Goal: Task Accomplishment & Management: Manage account settings

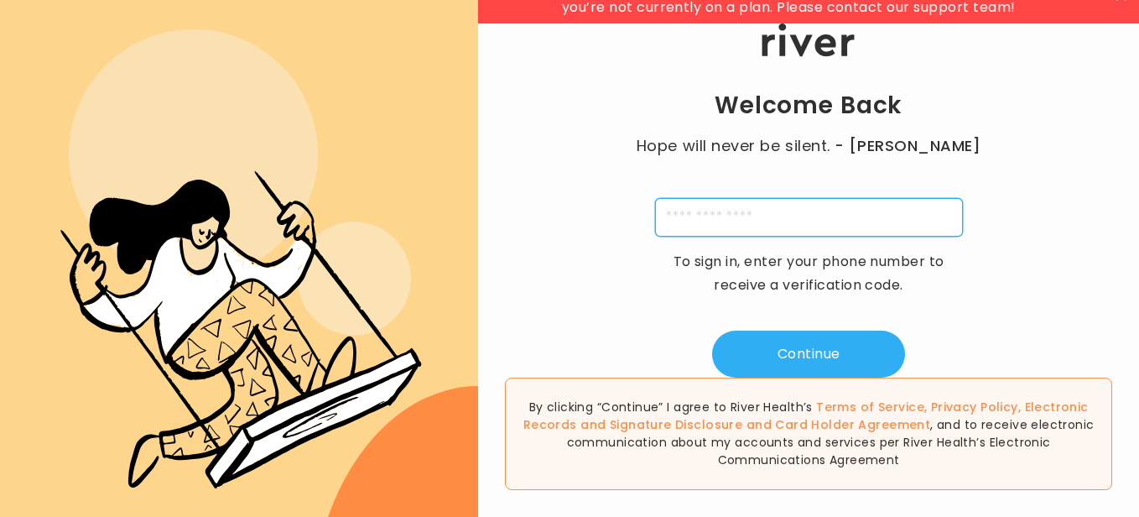
click at [728, 220] on input "tel" at bounding box center [809, 217] width 308 height 39
type input "**********"
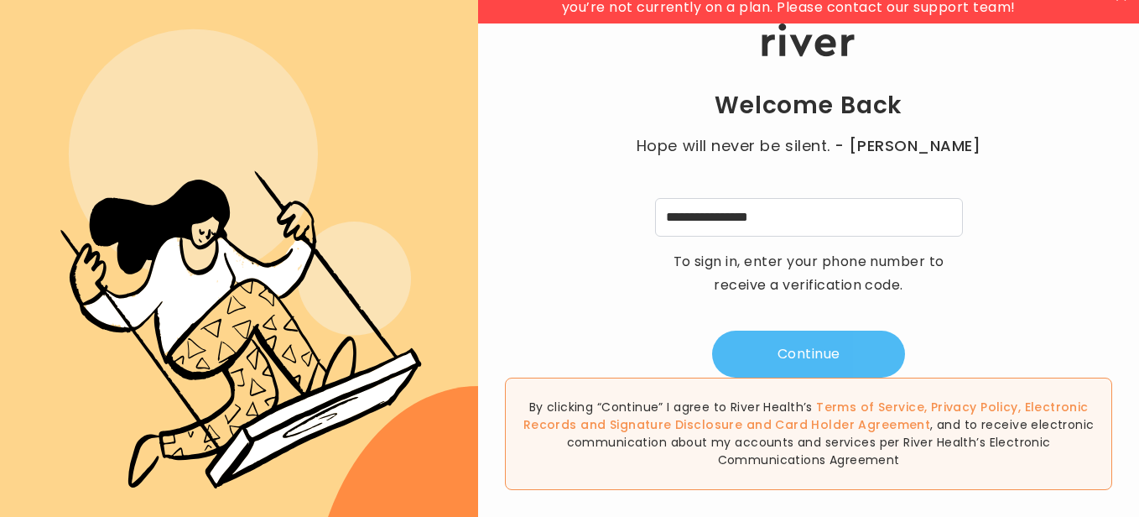
click at [808, 356] on button "Continue" at bounding box center [808, 354] width 193 height 47
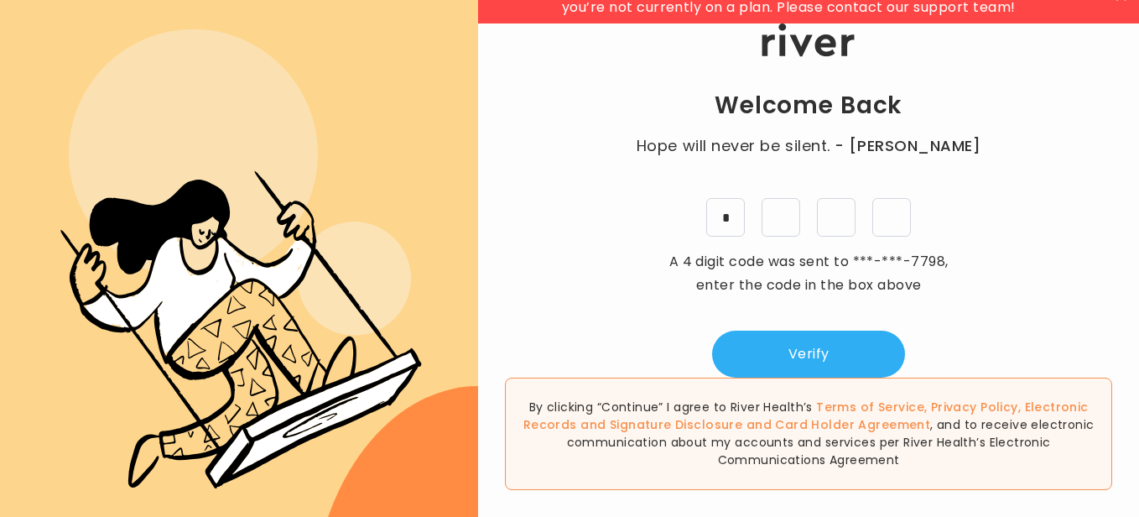
type input "*"
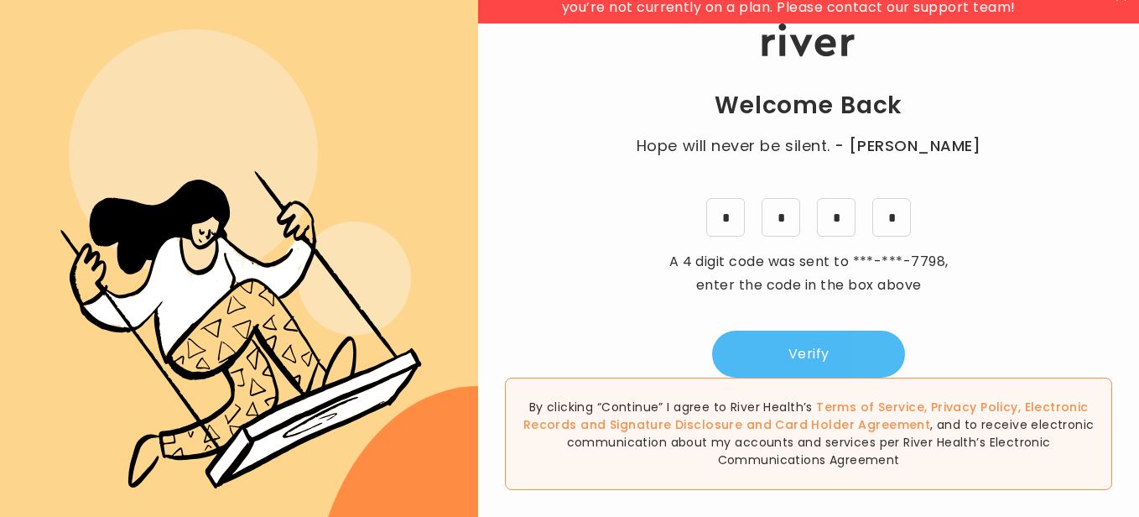
click at [867, 349] on button "Verify" at bounding box center [808, 354] width 193 height 47
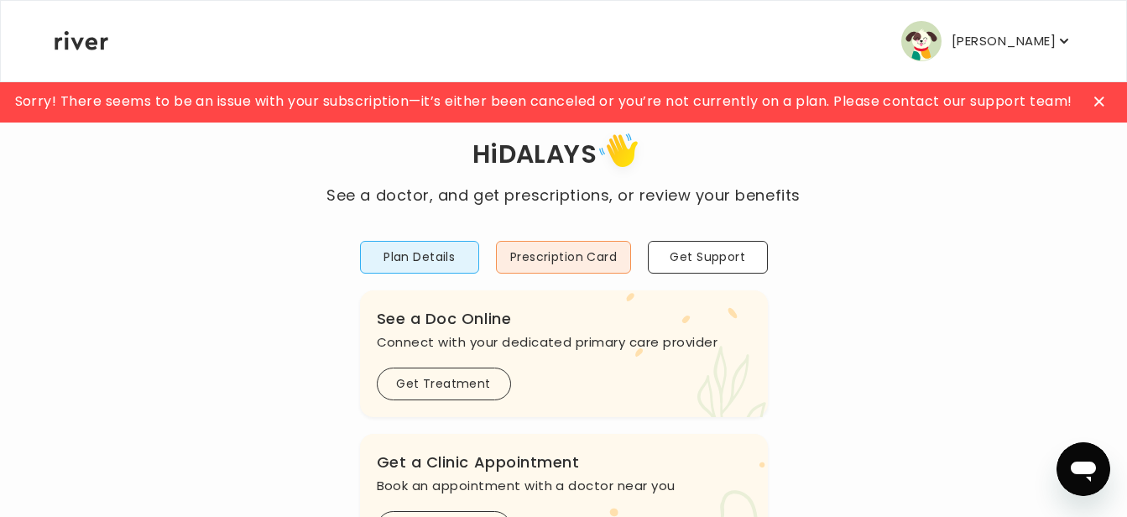
scroll to position [84, 0]
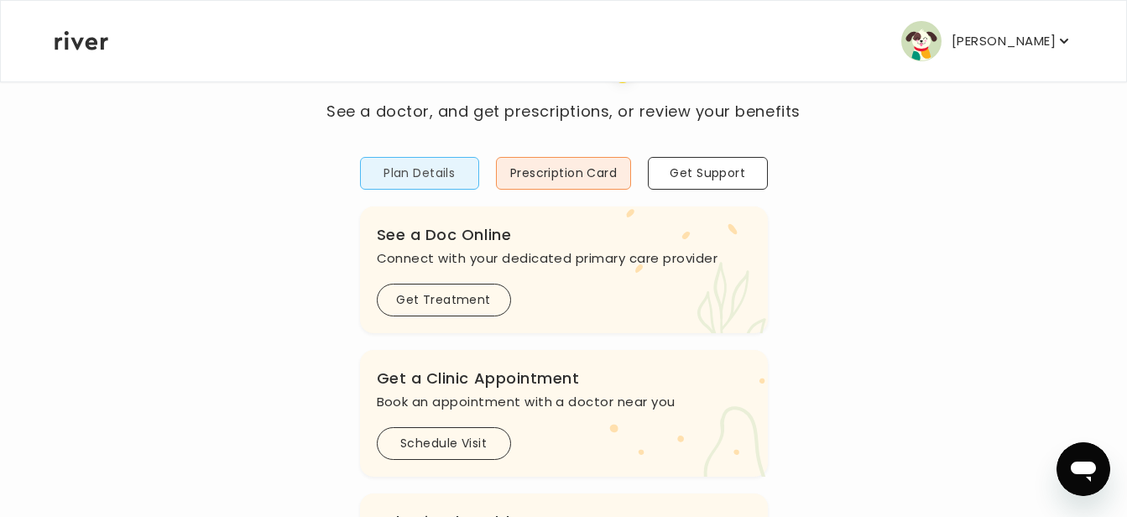
click at [409, 167] on button "Plan Details" at bounding box center [419, 173] width 119 height 33
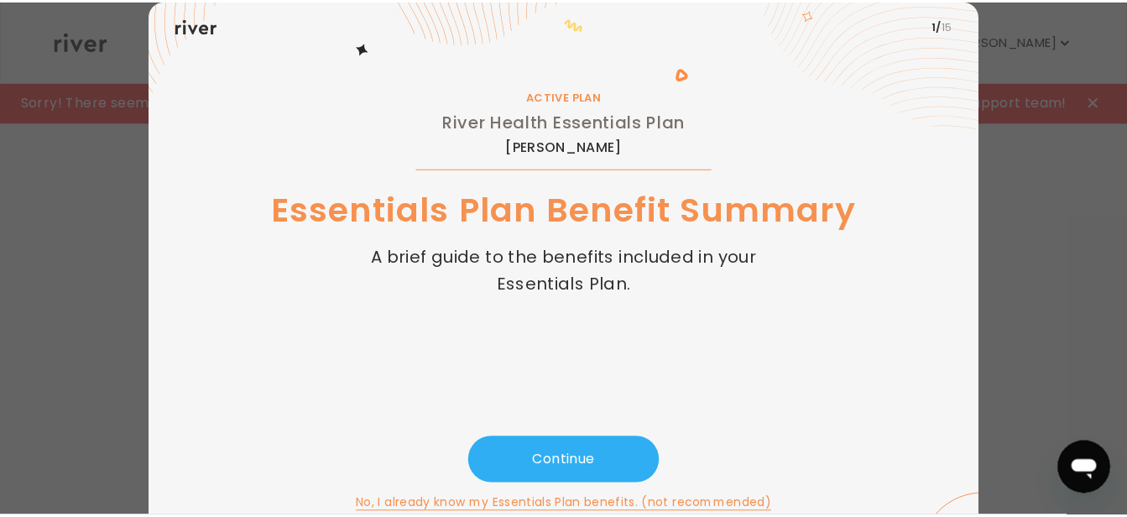
scroll to position [82, 0]
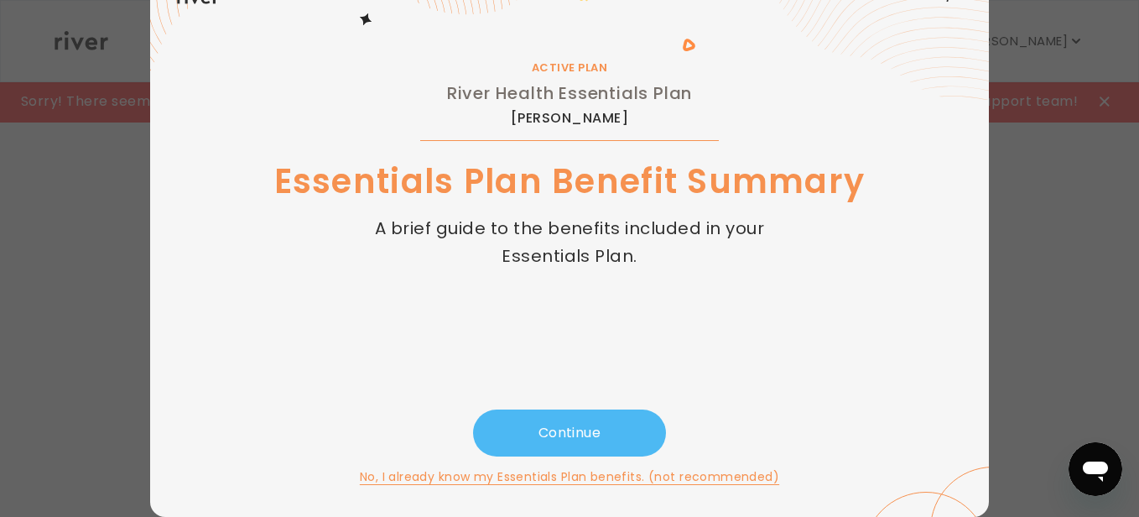
click at [570, 430] on button "Continue" at bounding box center [569, 432] width 193 height 47
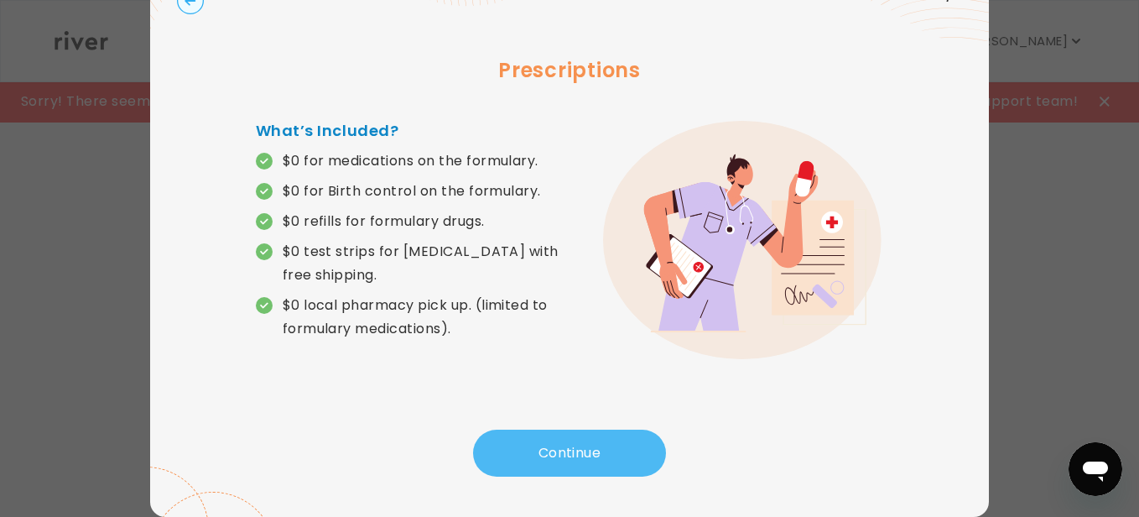
click at [568, 442] on button "Continue" at bounding box center [569, 453] width 193 height 47
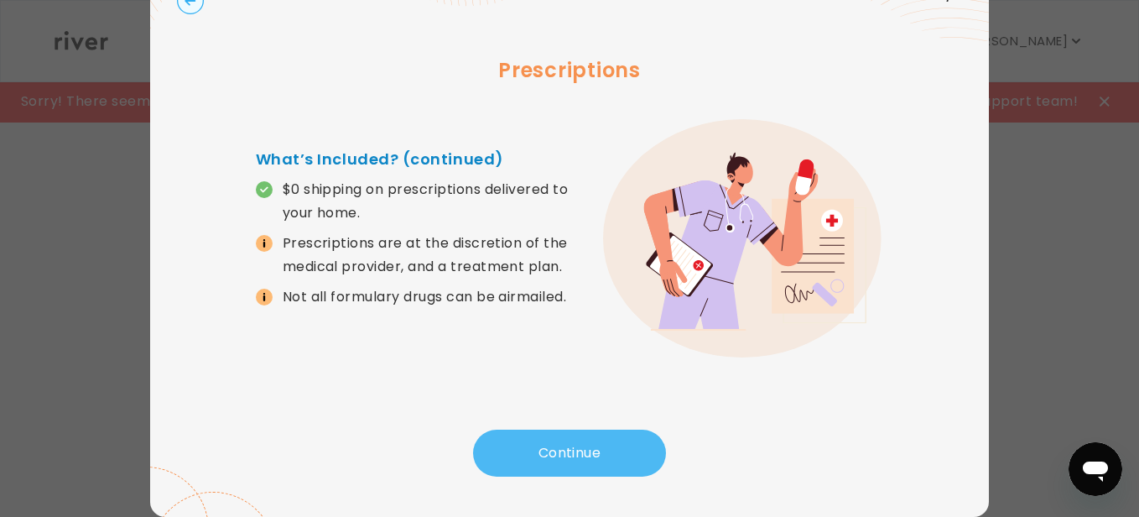
click at [568, 442] on button "Continue" at bounding box center [569, 453] width 193 height 47
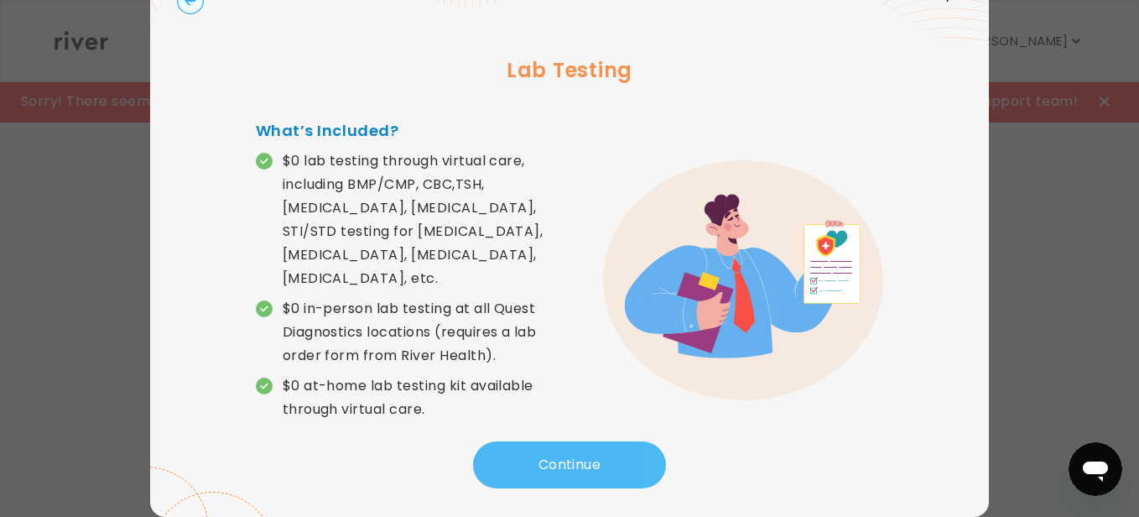
click at [568, 442] on button "Continue" at bounding box center [569, 464] width 193 height 47
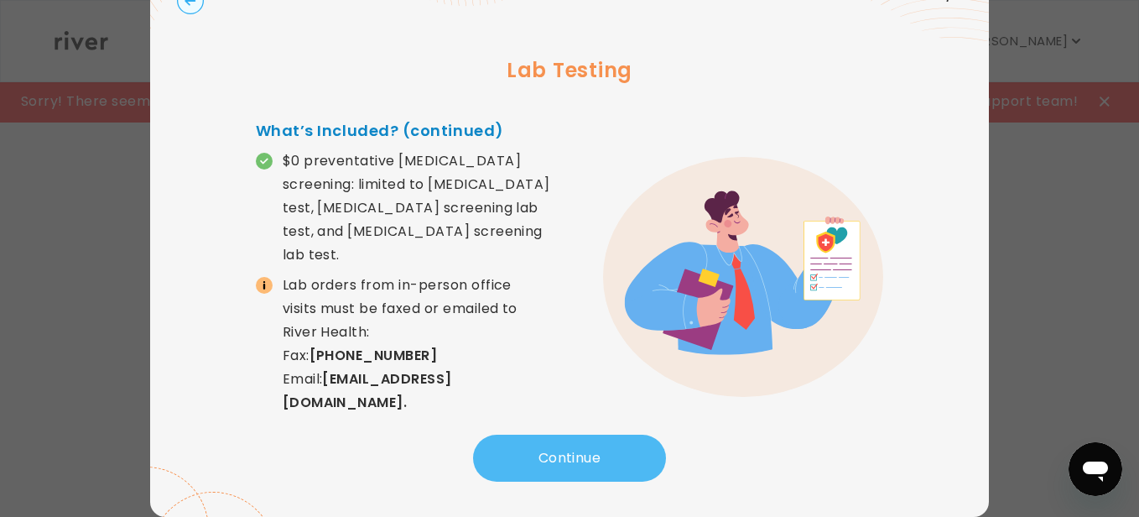
click at [568, 442] on button "Continue" at bounding box center [569, 458] width 193 height 47
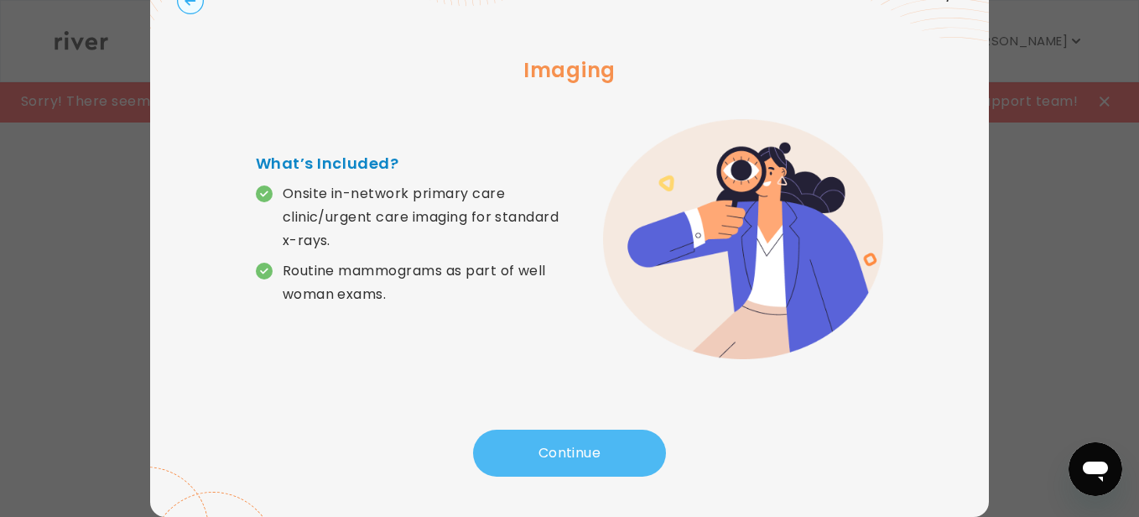
click at [568, 442] on button "Continue" at bounding box center [569, 453] width 193 height 47
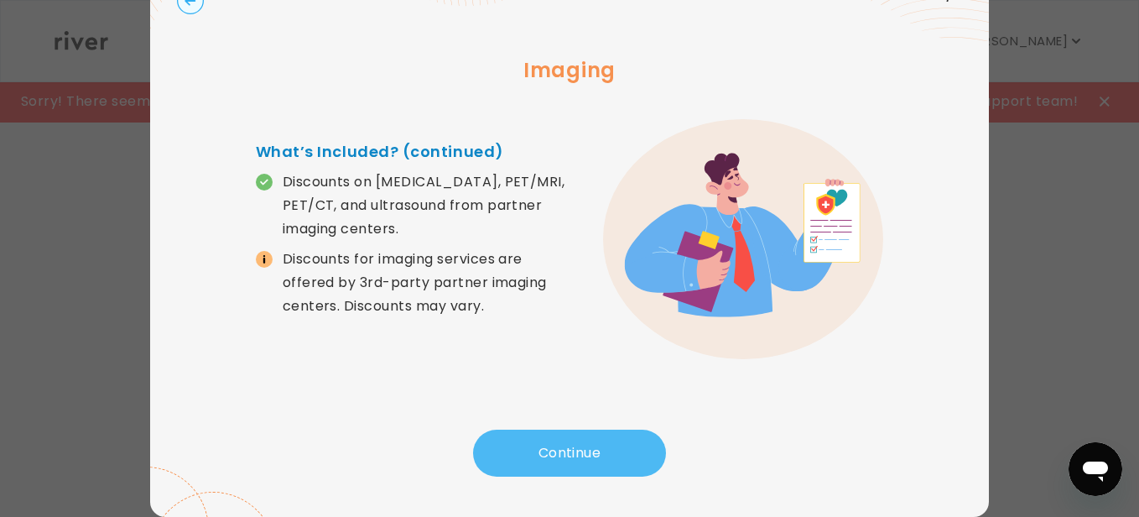
click at [568, 442] on button "Continue" at bounding box center [569, 453] width 193 height 47
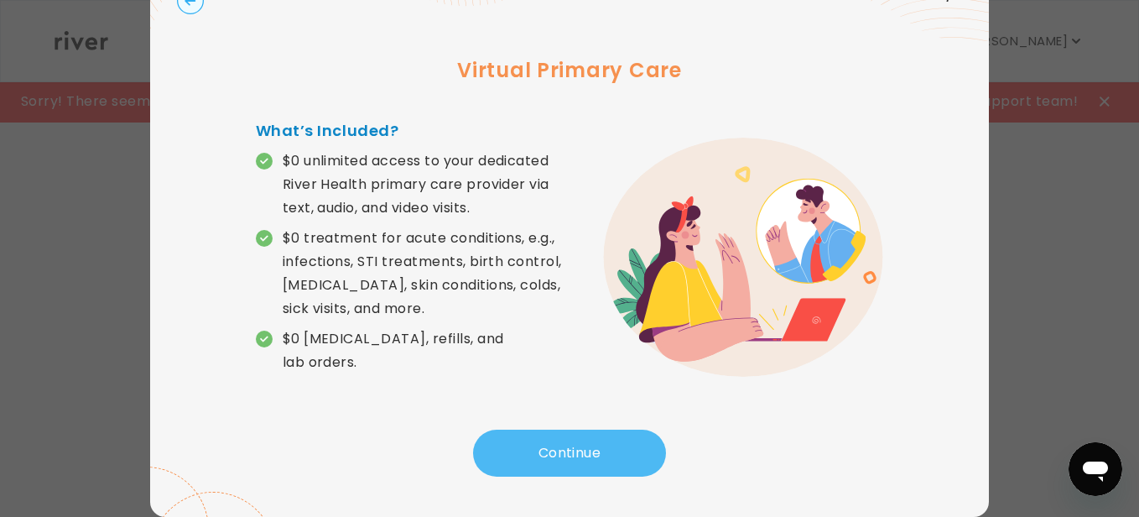
click at [568, 442] on button "Continue" at bounding box center [569, 453] width 193 height 47
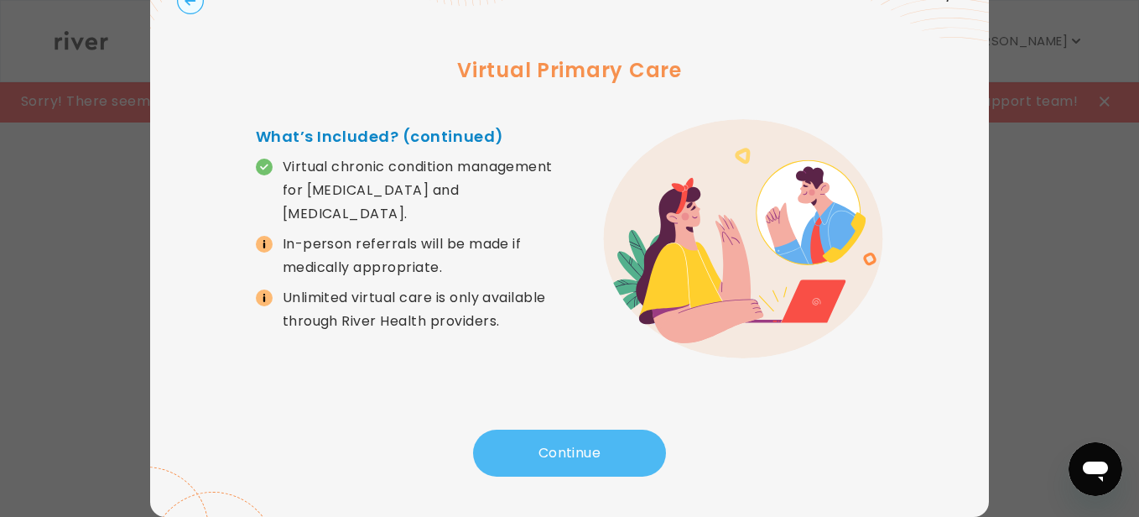
click at [568, 442] on button "Continue" at bounding box center [569, 453] width 193 height 47
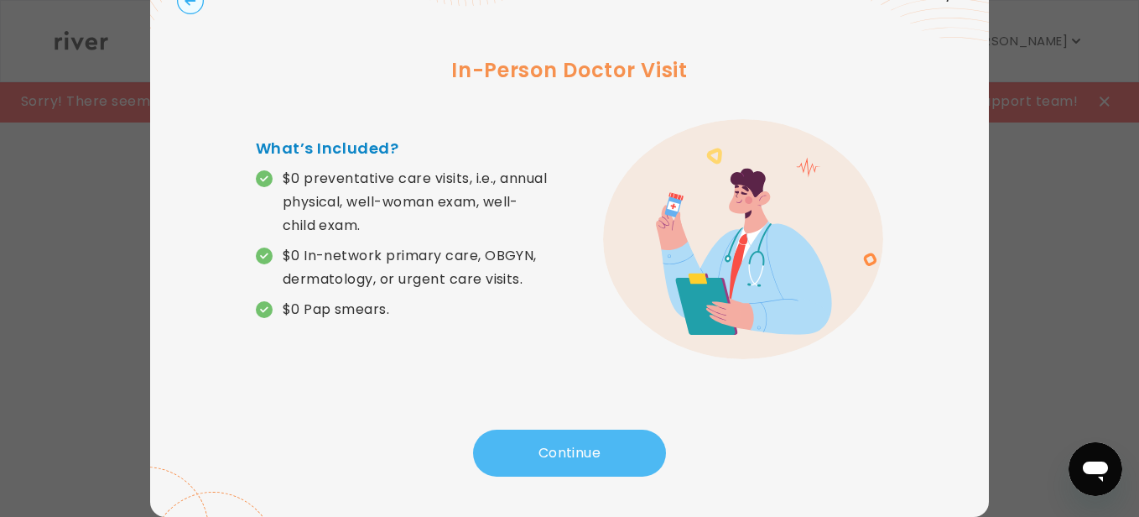
click at [568, 442] on button "Continue" at bounding box center [569, 453] width 193 height 47
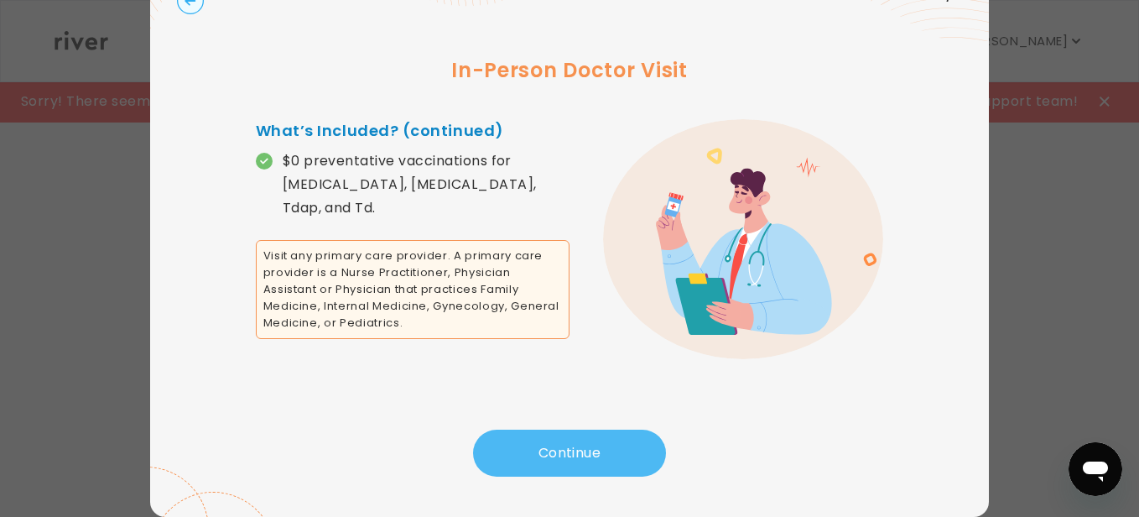
click at [568, 442] on button "Continue" at bounding box center [569, 453] width 193 height 47
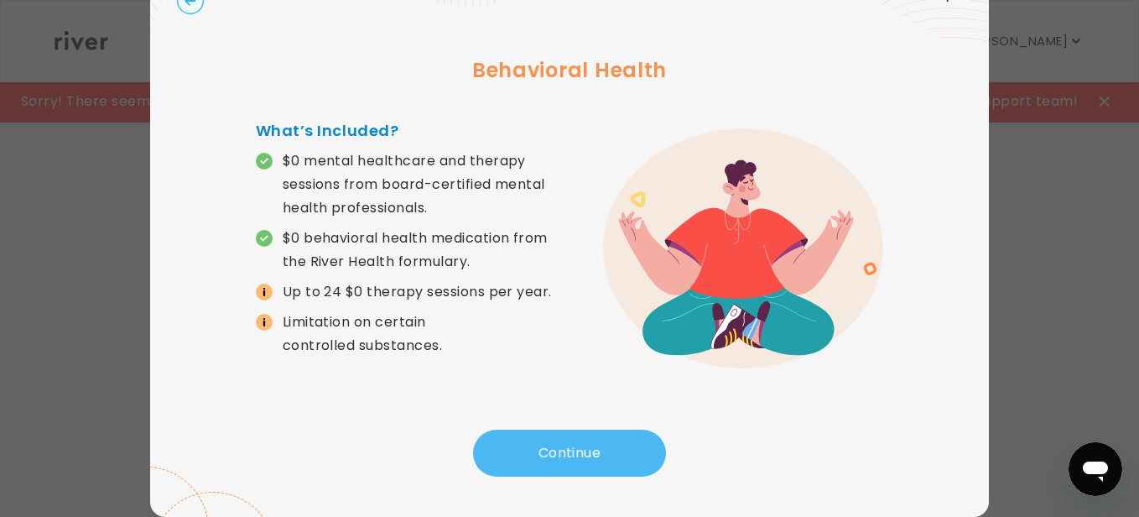
click at [568, 442] on button "Continue" at bounding box center [569, 453] width 193 height 47
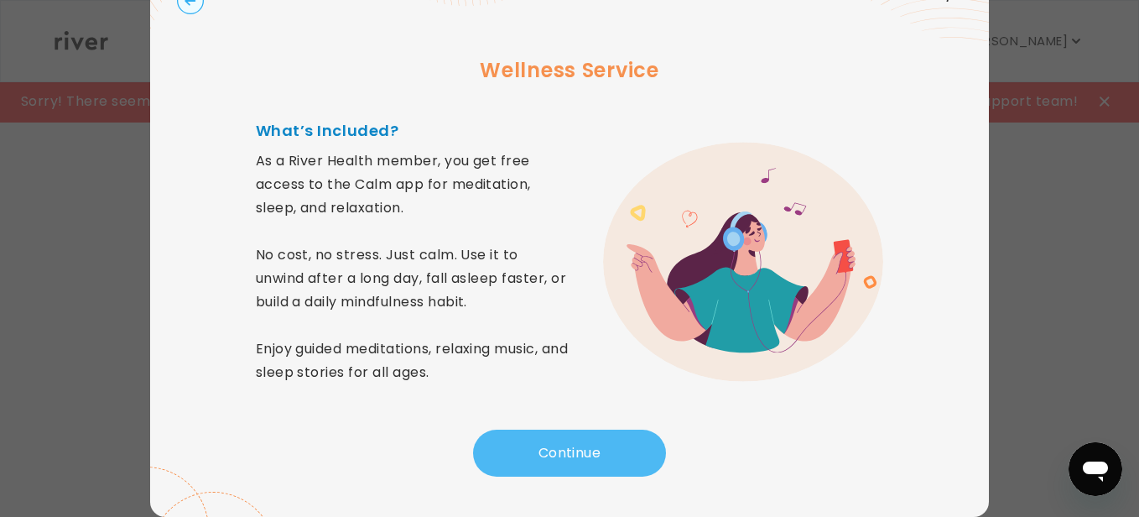
click at [568, 442] on button "Continue" at bounding box center [569, 453] width 193 height 47
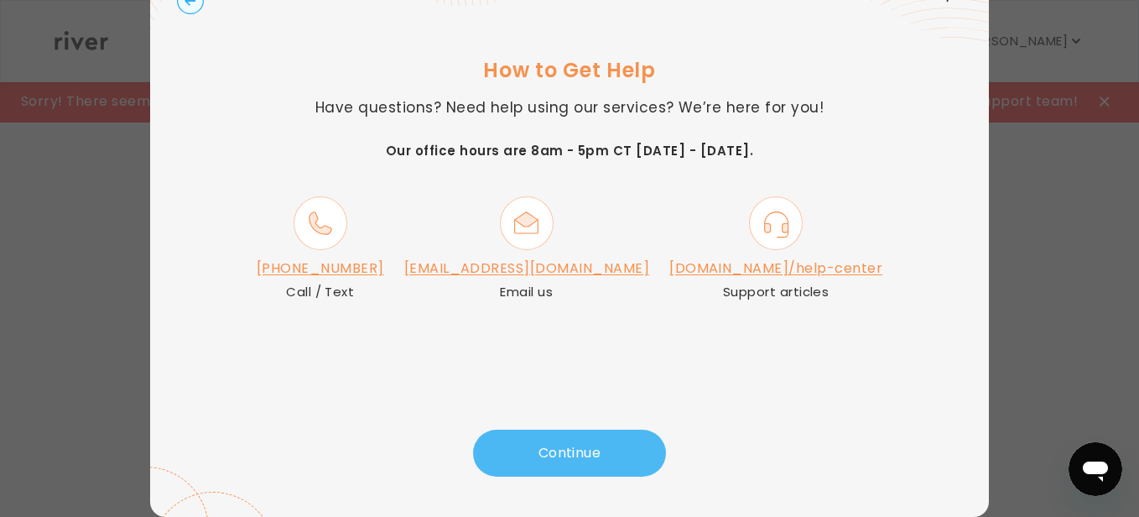
click at [561, 460] on button "Continue" at bounding box center [569, 453] width 193 height 47
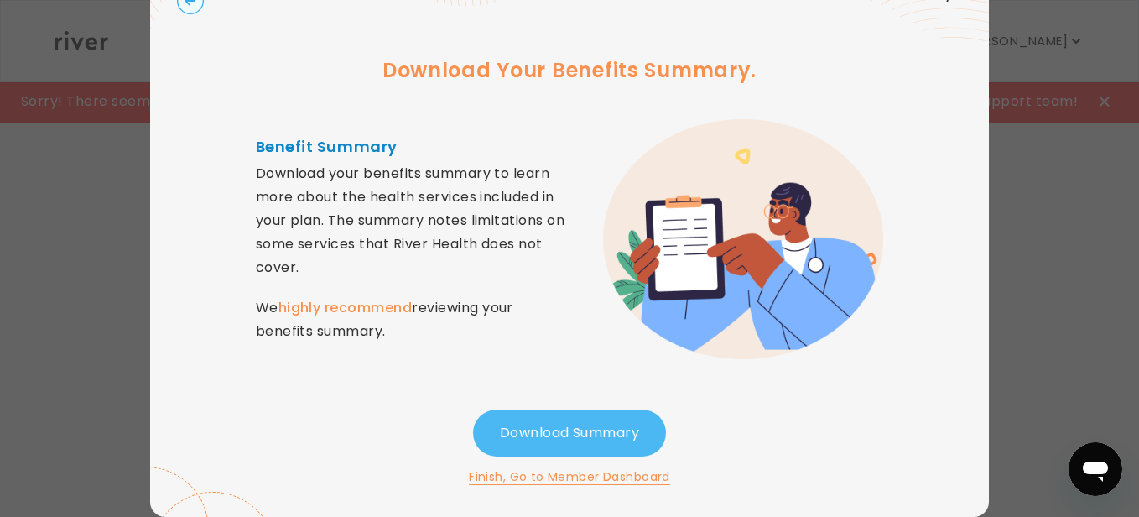
click at [576, 435] on button "Download Summary" at bounding box center [569, 432] width 193 height 47
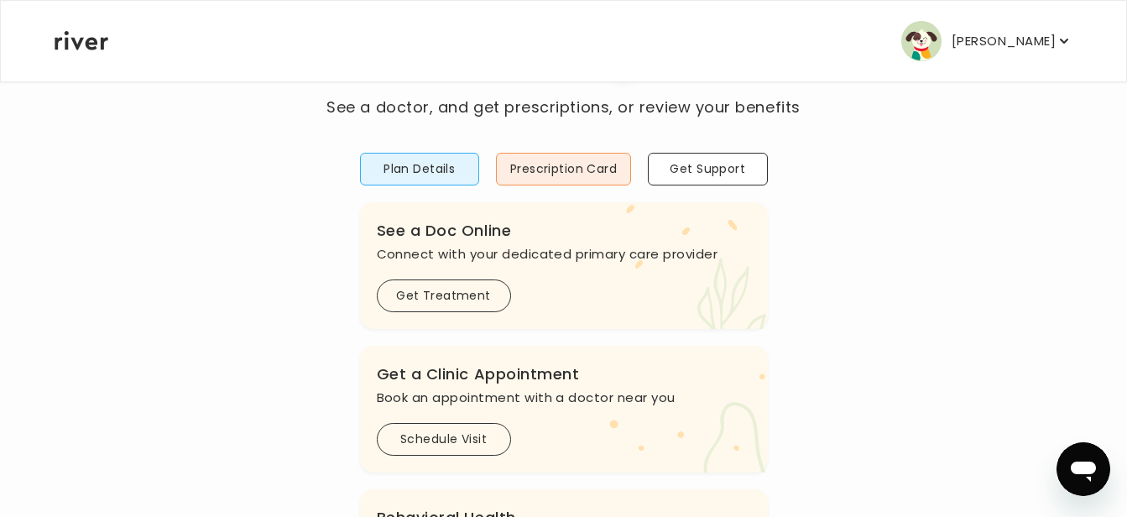
scroll to position [0, 0]
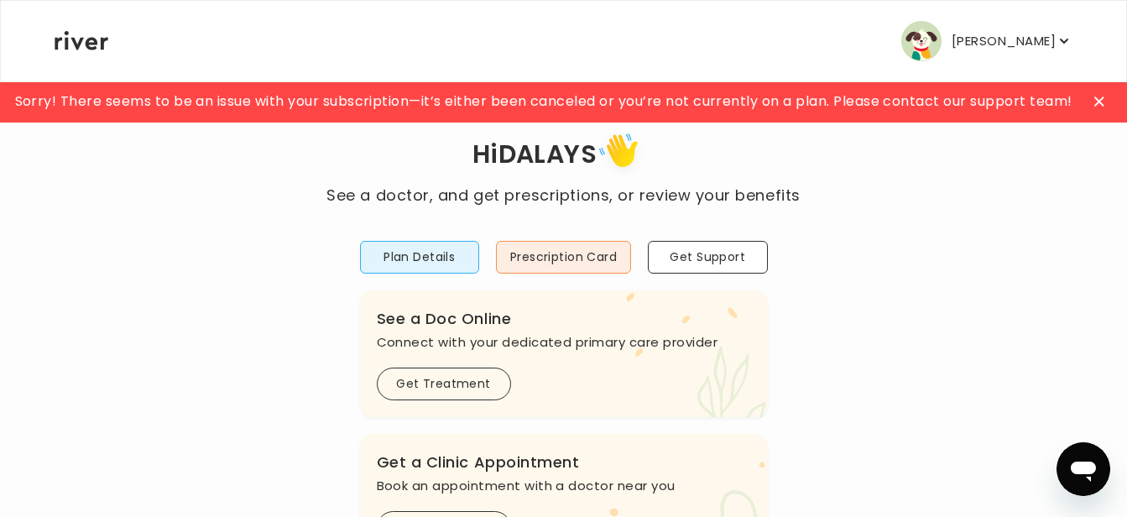
click at [1023, 53] on button "DALAYS HAWKINS" at bounding box center [986, 41] width 171 height 40
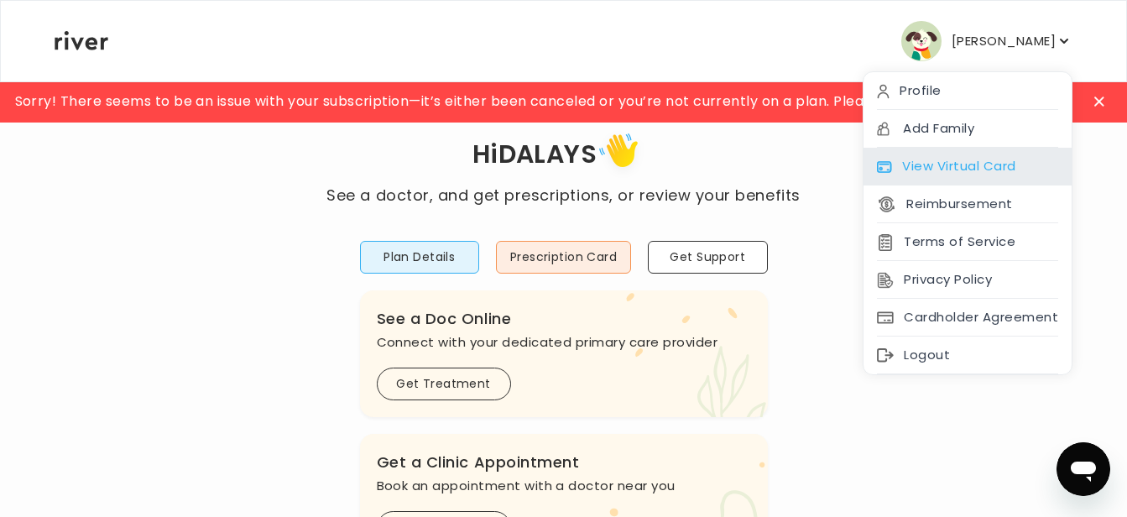
click at [971, 162] on div "View Virtual Card" at bounding box center [967, 167] width 208 height 38
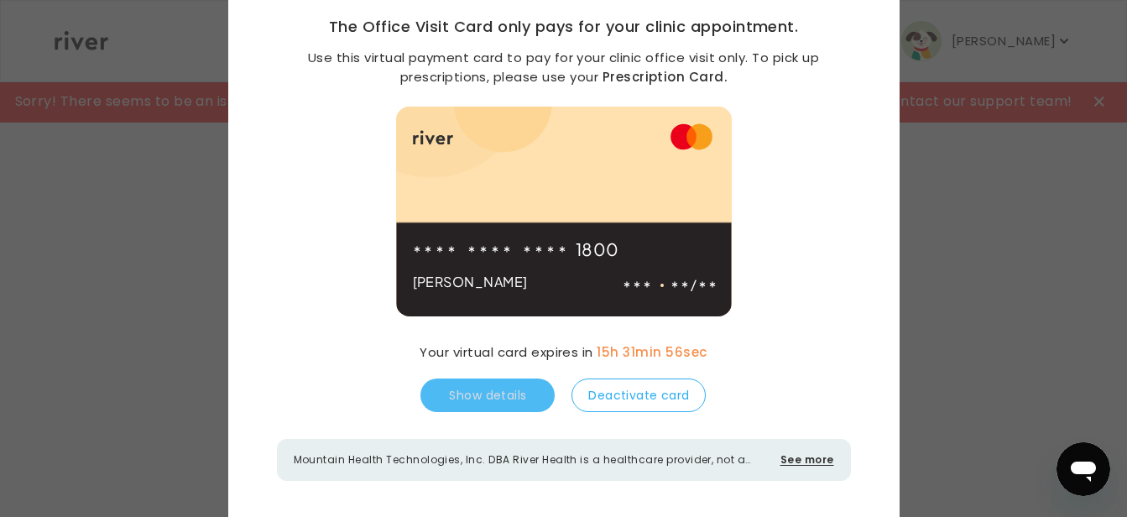
scroll to position [145, 0]
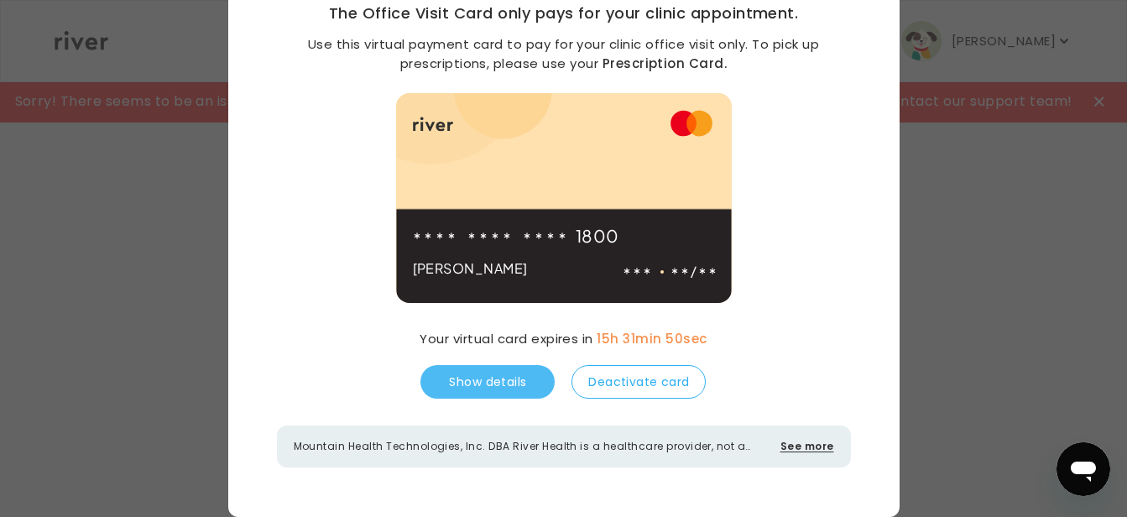
click at [491, 384] on button "Show details" at bounding box center [487, 382] width 134 height 34
click at [491, 384] on button "Hide details" at bounding box center [487, 382] width 134 height 34
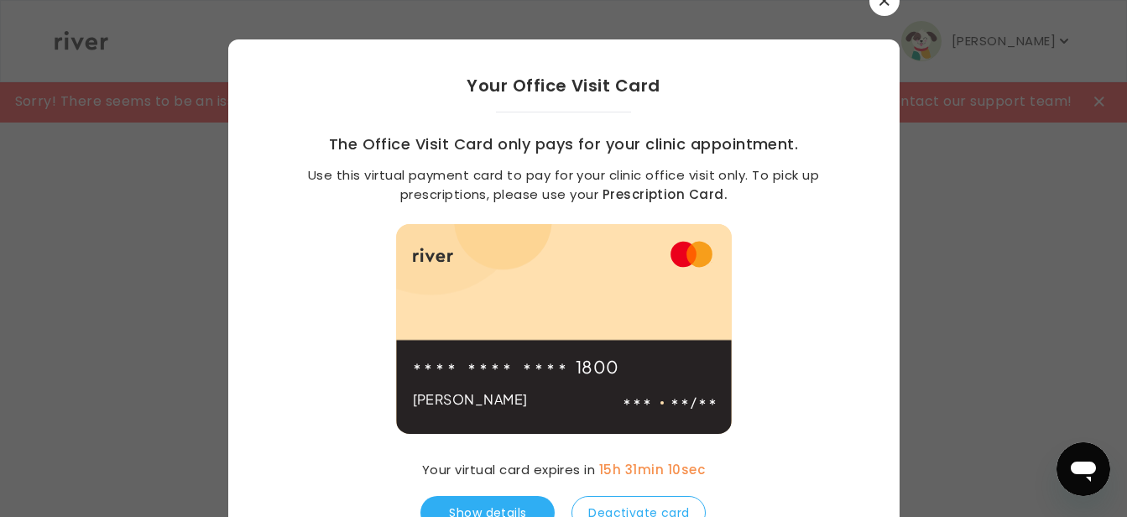
scroll to position [0, 0]
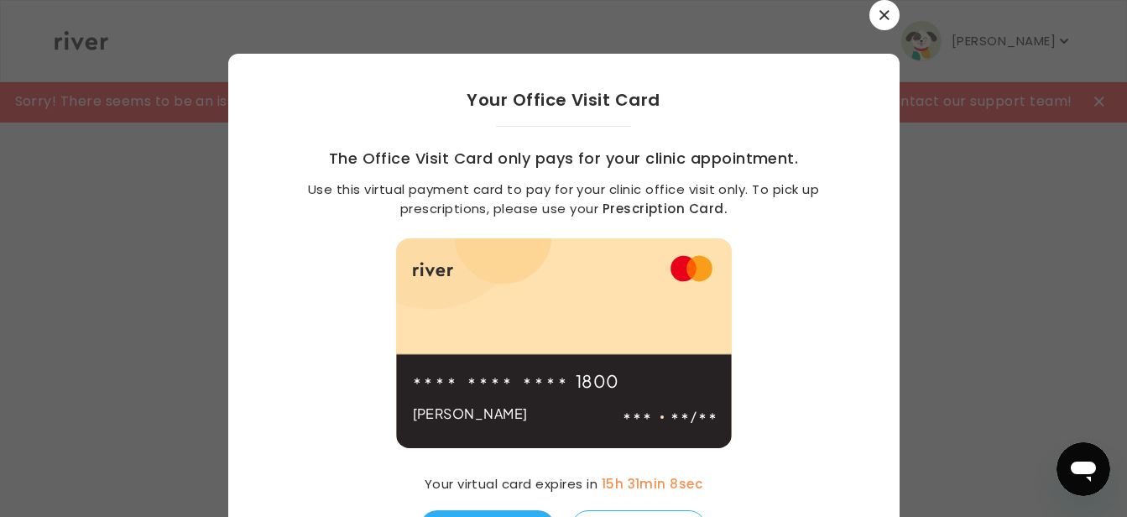
click at [879, 11] on icon "button" at bounding box center [884, 15] width 10 height 10
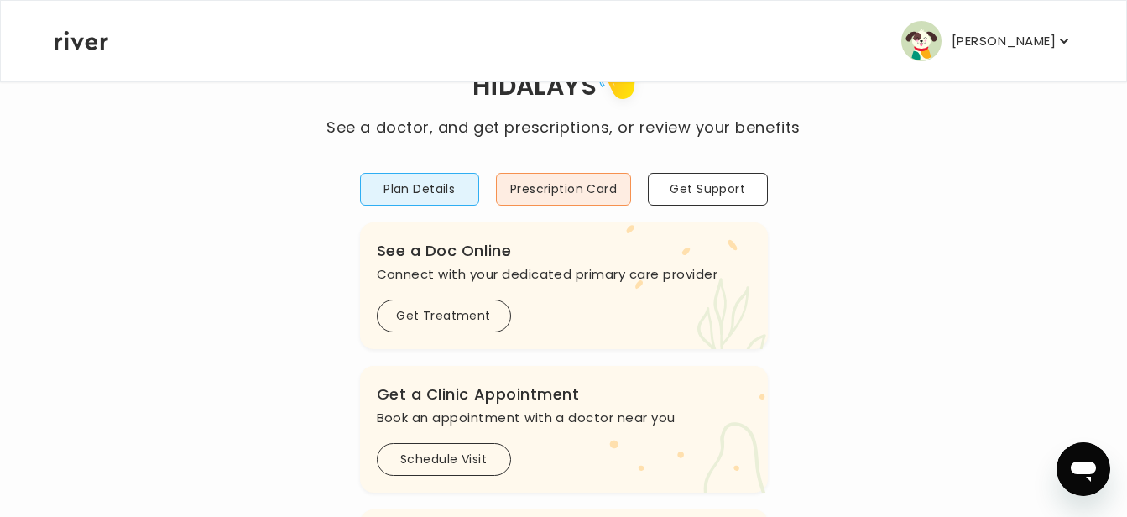
scroll to position [336, 0]
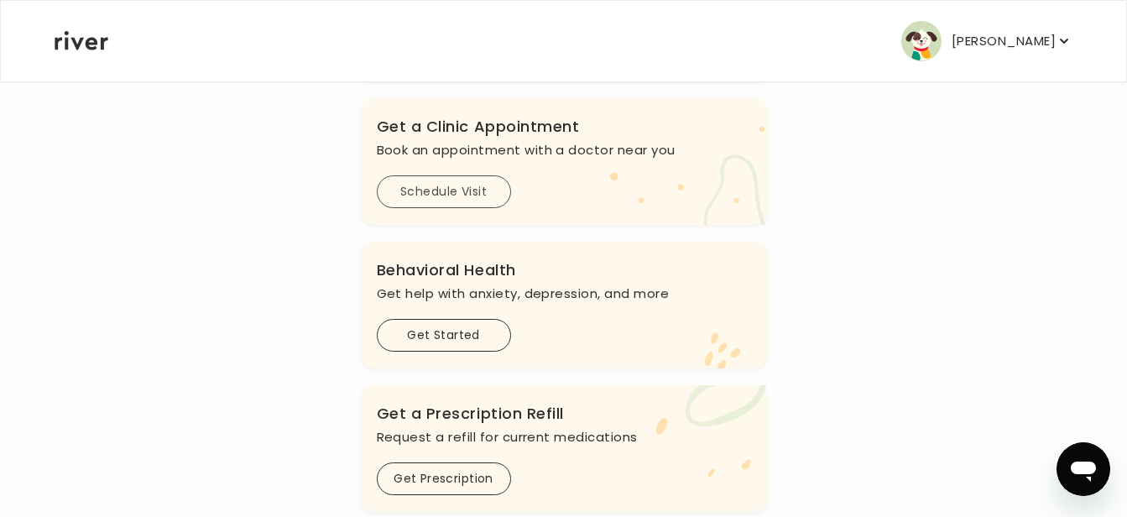
click at [467, 194] on button "Schedule Visit" at bounding box center [444, 191] width 134 height 33
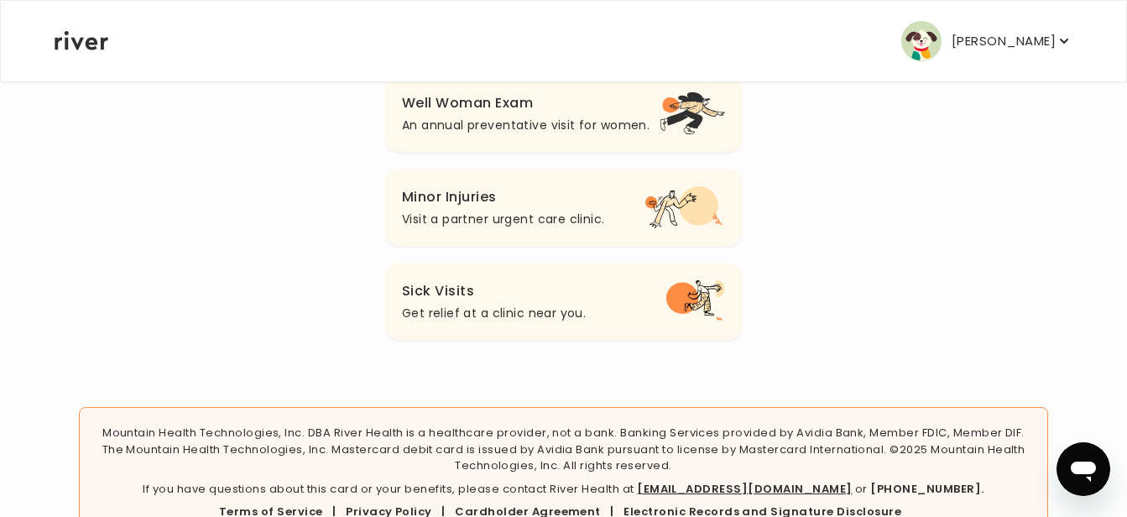
scroll to position [393, 0]
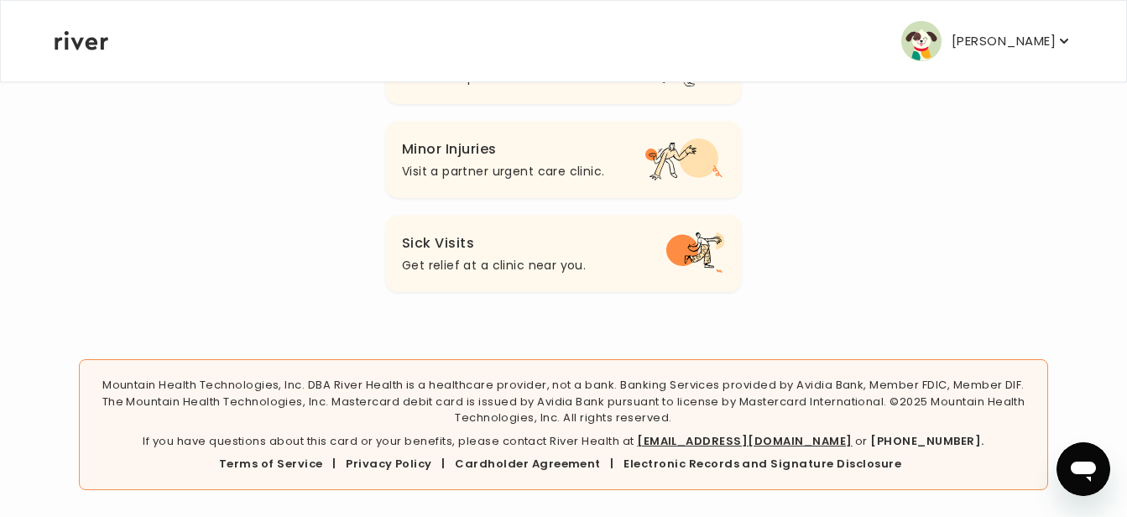
click at [469, 249] on h3 "Sick Visits" at bounding box center [494, 243] width 184 height 23
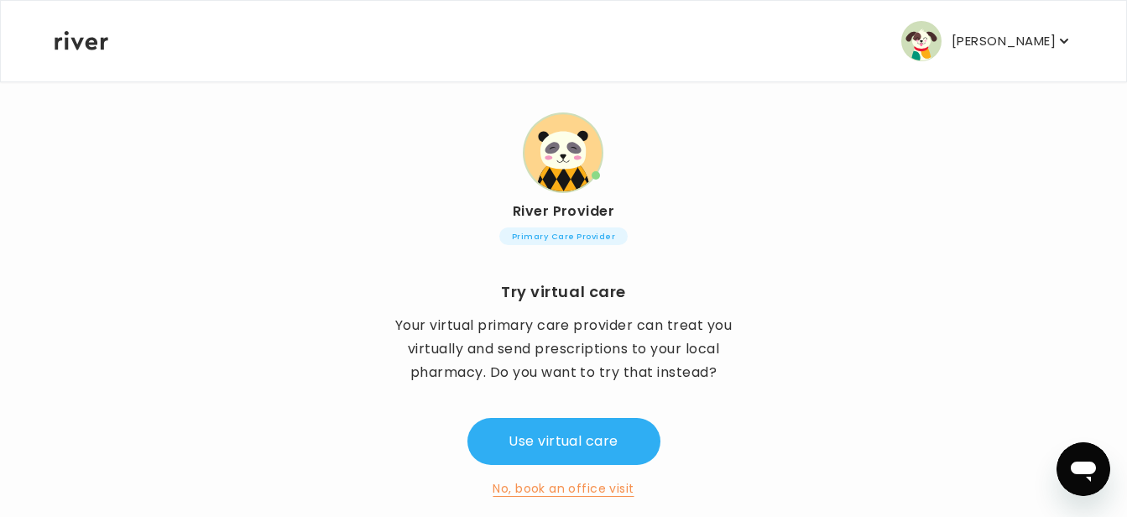
scroll to position [158, 0]
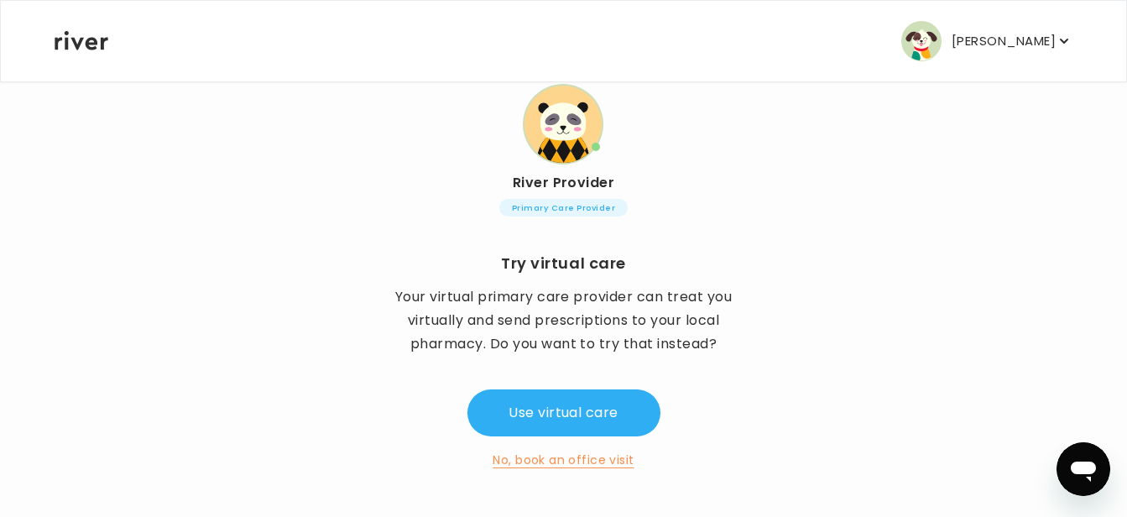
click at [603, 461] on button "No, book an office visit" at bounding box center [562, 460] width 141 height 20
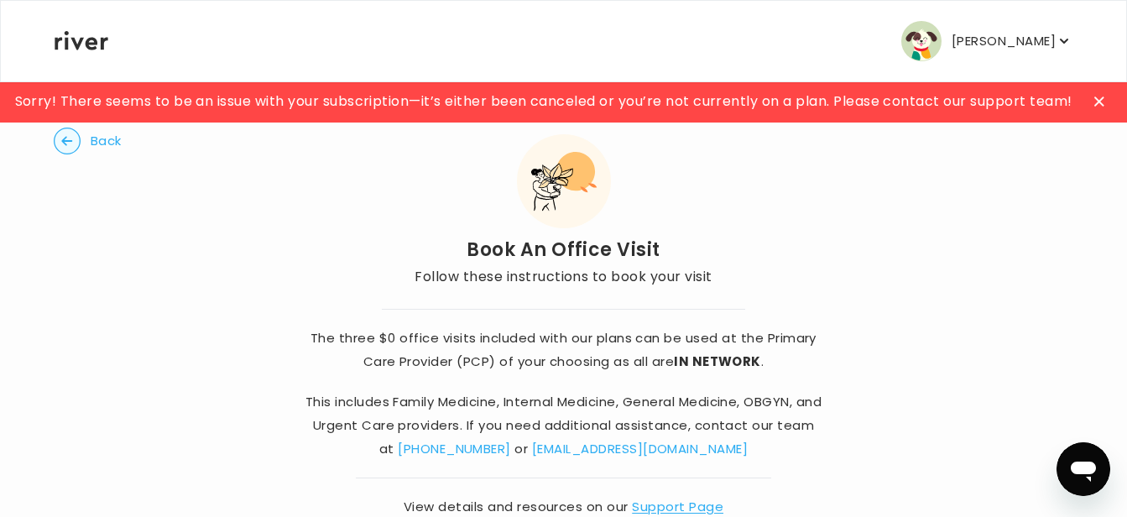
click at [69, 140] on circle "button" at bounding box center [68, 141] width 26 height 26
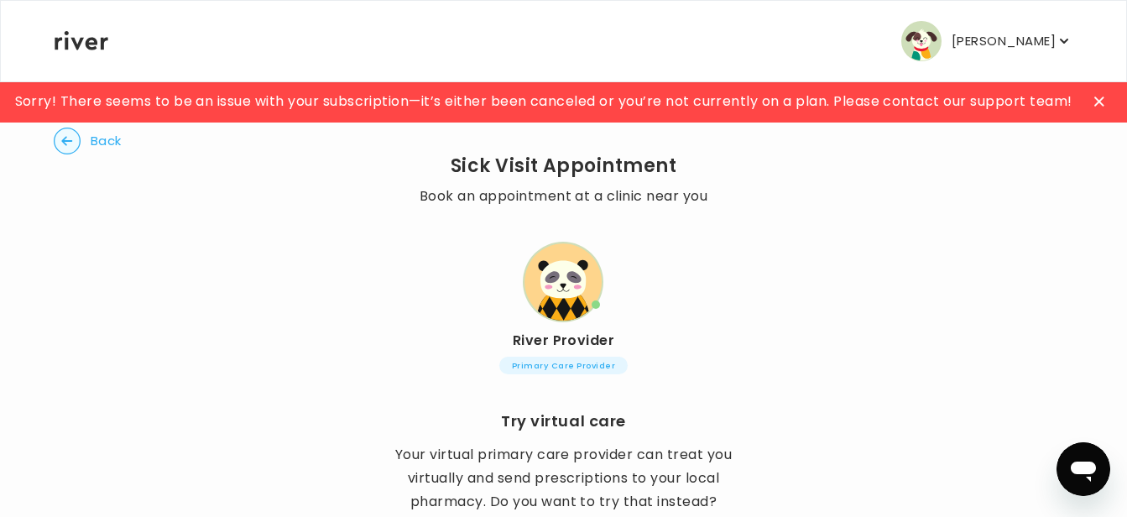
click at [68, 143] on circle "button" at bounding box center [68, 141] width 26 height 26
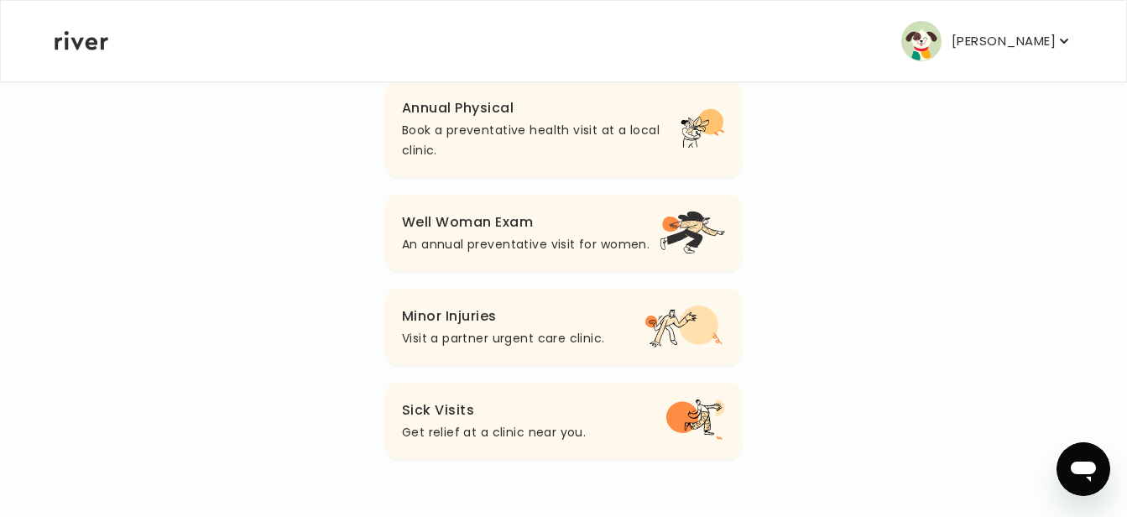
scroll to position [225, 0]
click at [446, 124] on p "Book a preventative health visit at a local clinic." at bounding box center [541, 141] width 279 height 40
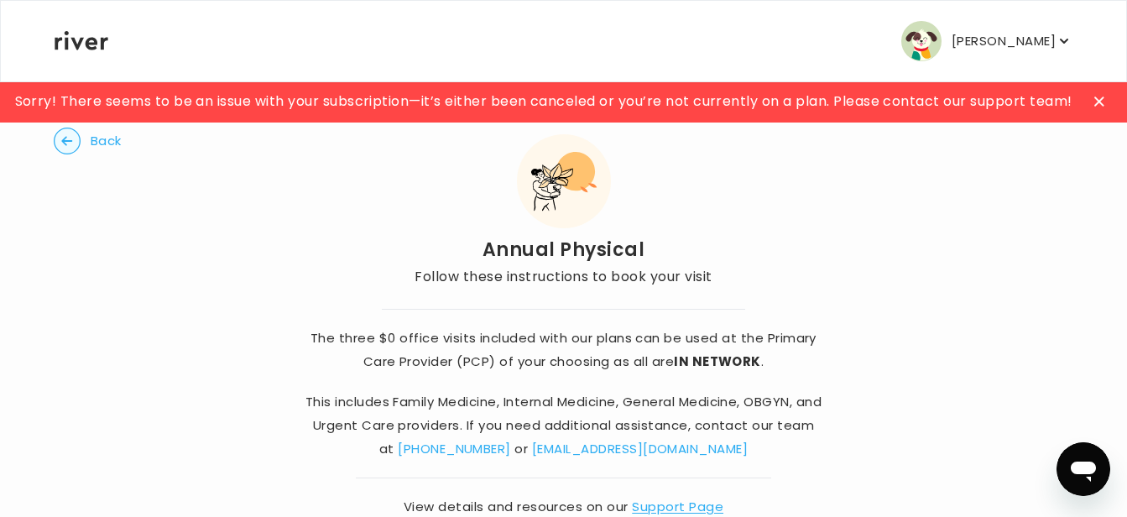
click at [1063, 40] on icon "button" at bounding box center [1063, 41] width 17 height 17
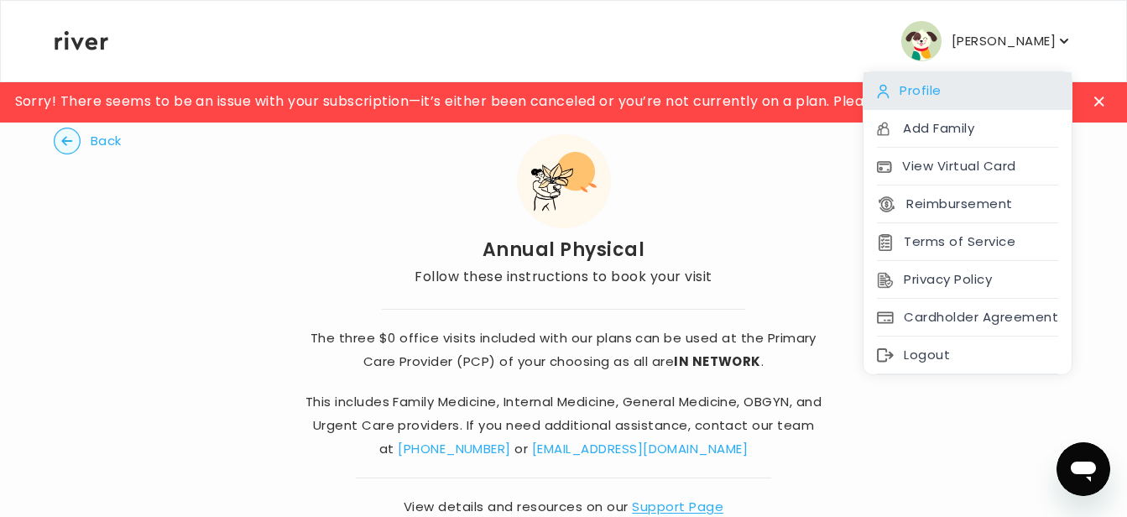
click at [934, 86] on div "Profile" at bounding box center [967, 91] width 208 height 38
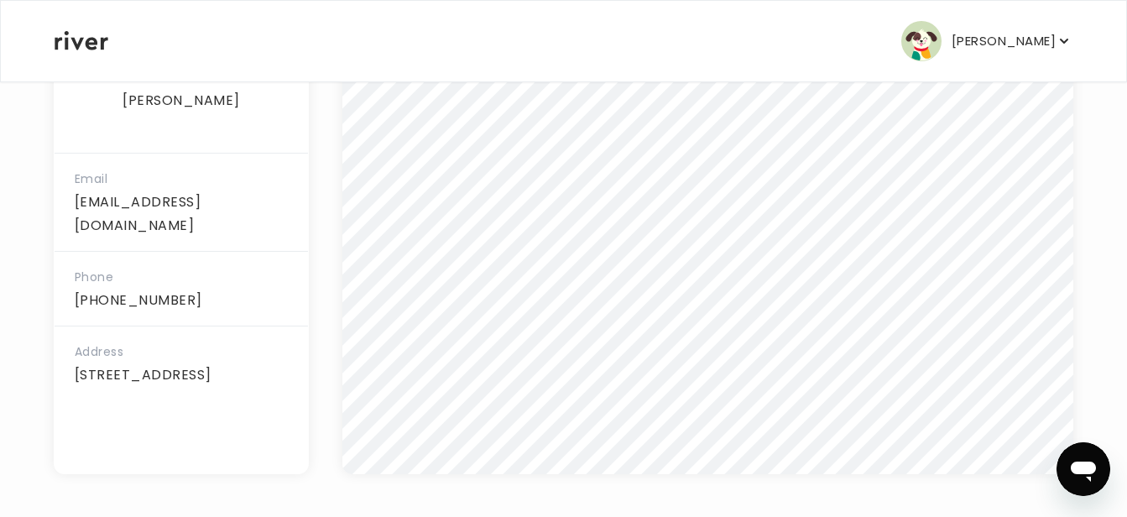
scroll to position [445, 0]
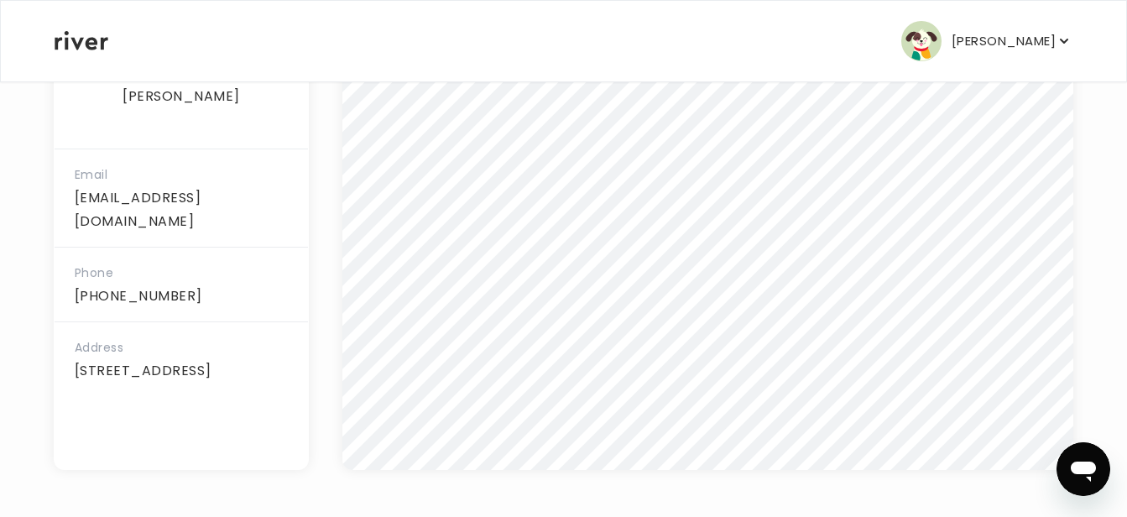
click at [1064, 39] on icon "button" at bounding box center [1063, 41] width 17 height 17
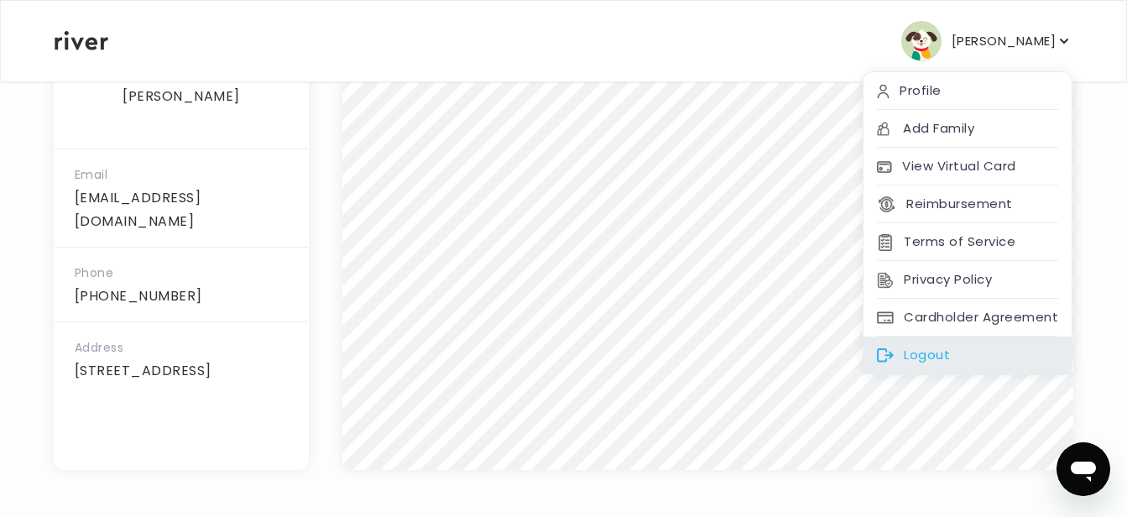
click at [918, 356] on div "Logout" at bounding box center [967, 355] width 208 height 38
